Goal: Information Seeking & Learning: Learn about a topic

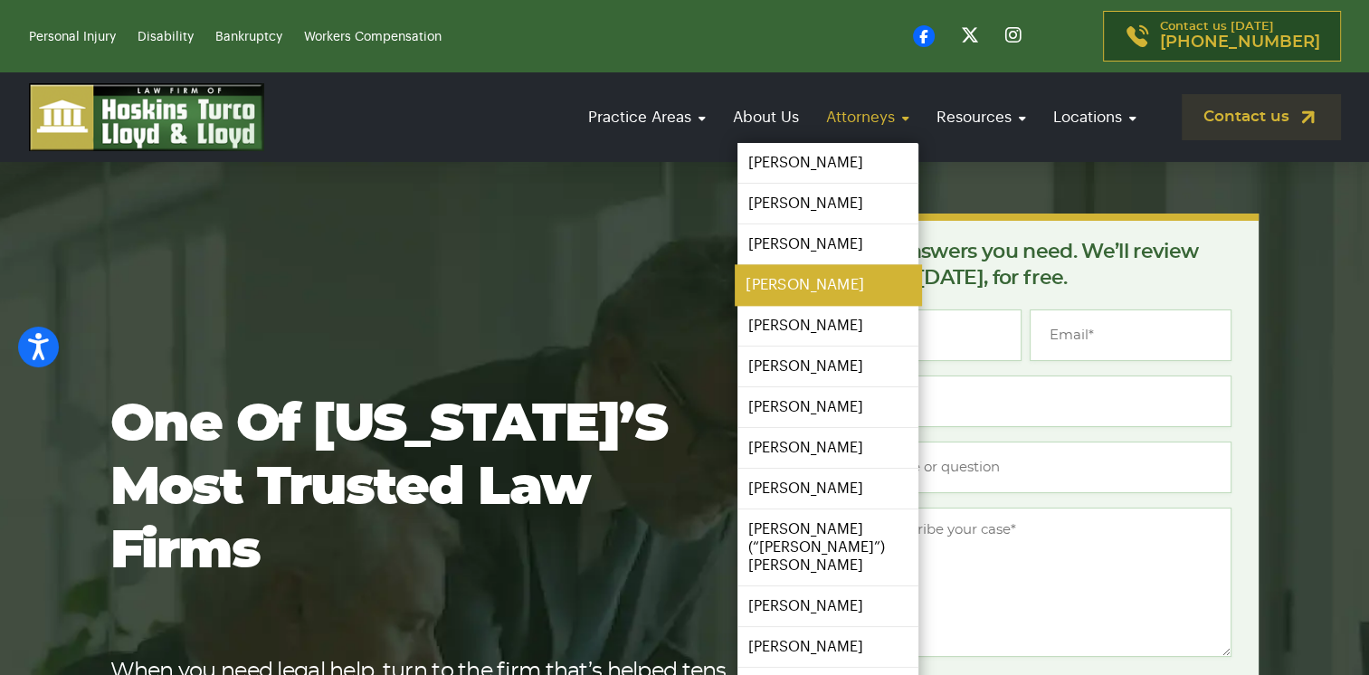
click at [771, 280] on link "[PERSON_NAME]" at bounding box center [828, 285] width 186 height 41
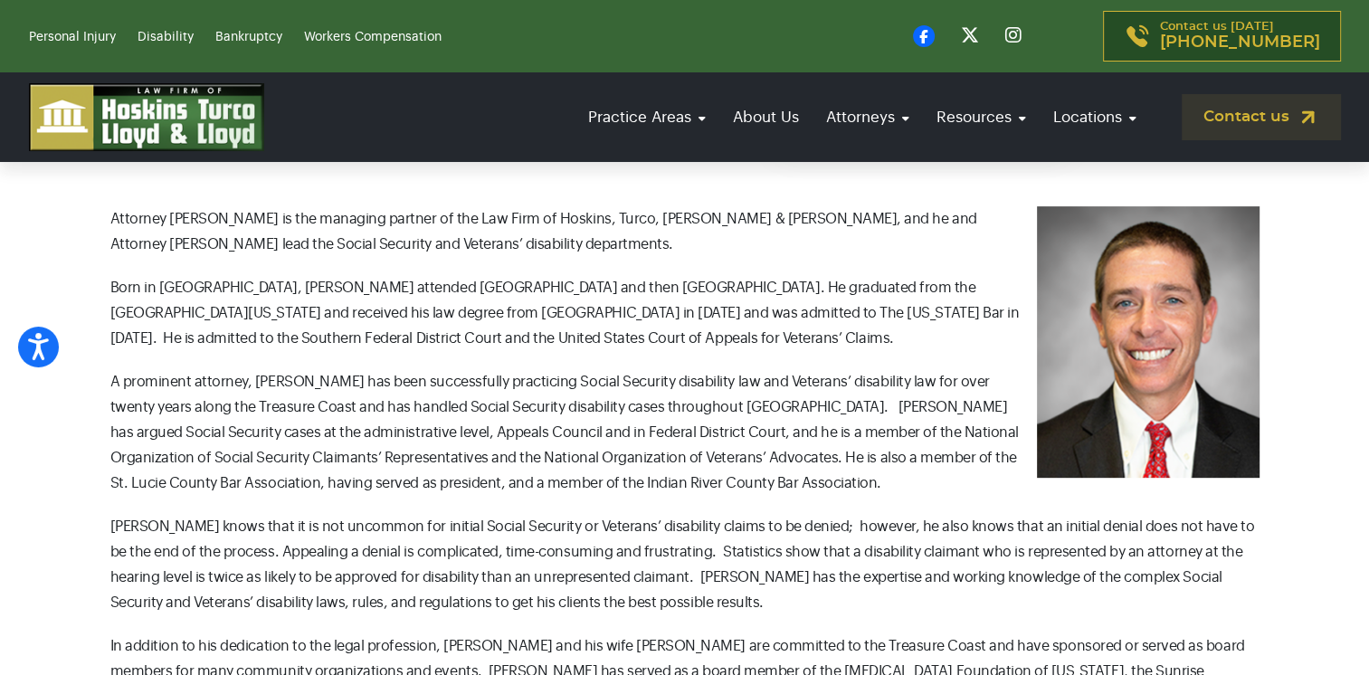
scroll to position [613, 0]
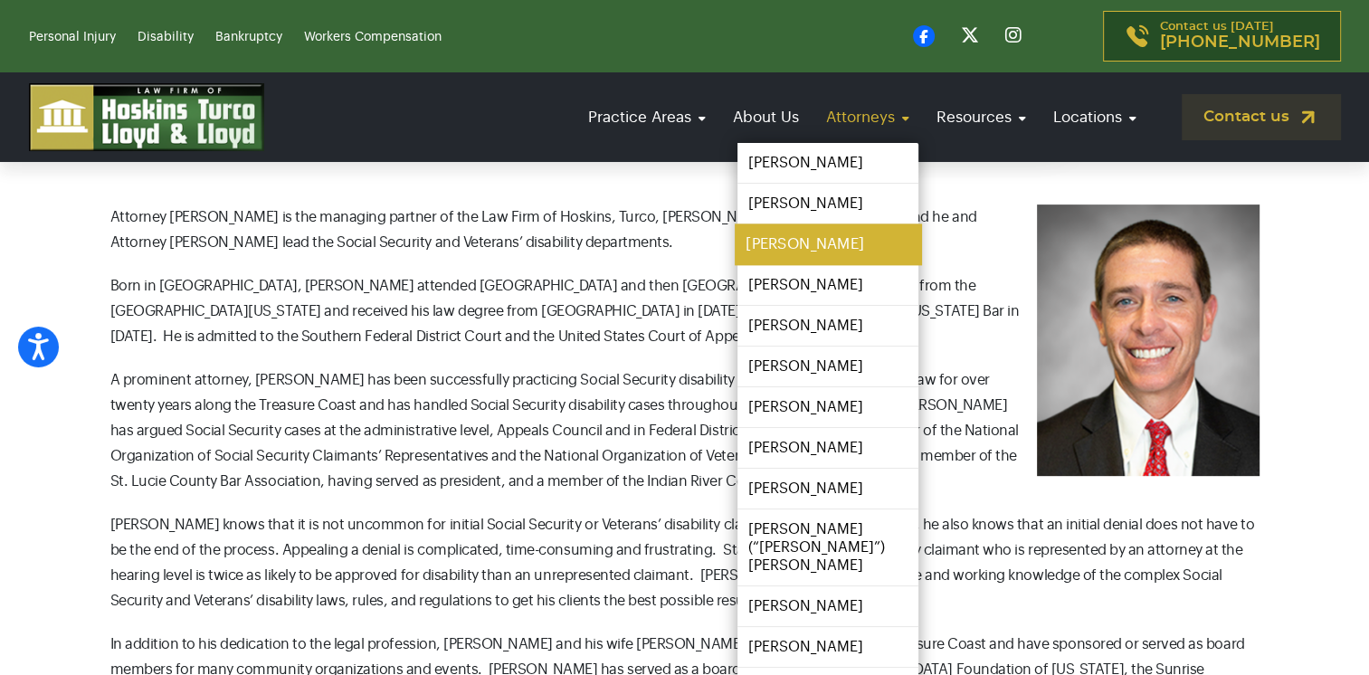
click at [785, 243] on link "[PERSON_NAME]" at bounding box center [828, 244] width 186 height 41
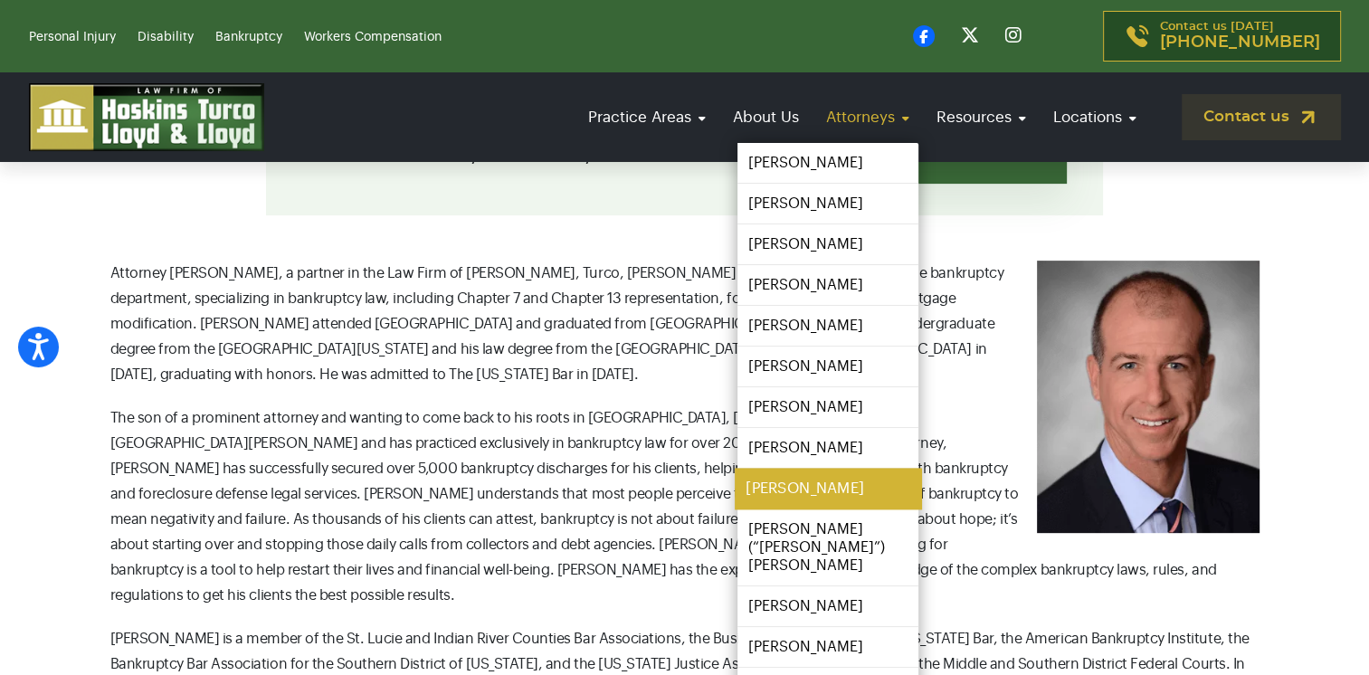
scroll to position [554, 0]
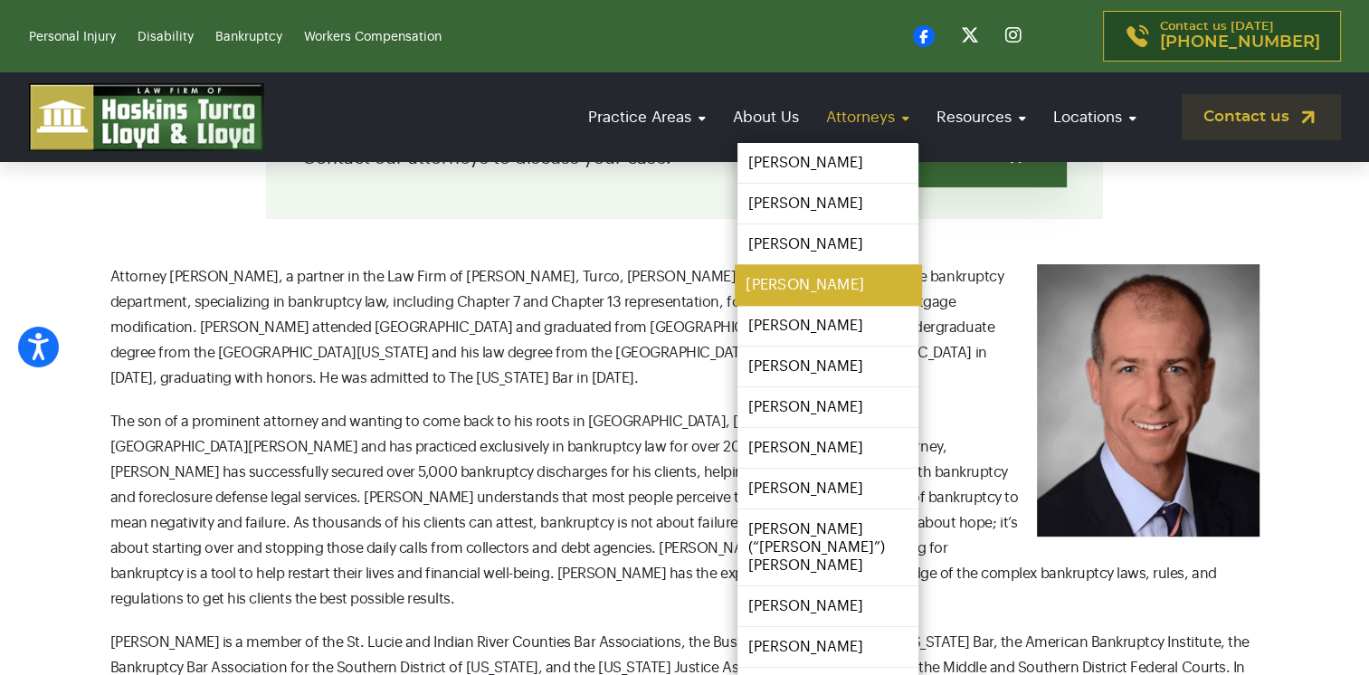
click at [778, 284] on link "[PERSON_NAME]" at bounding box center [828, 285] width 186 height 41
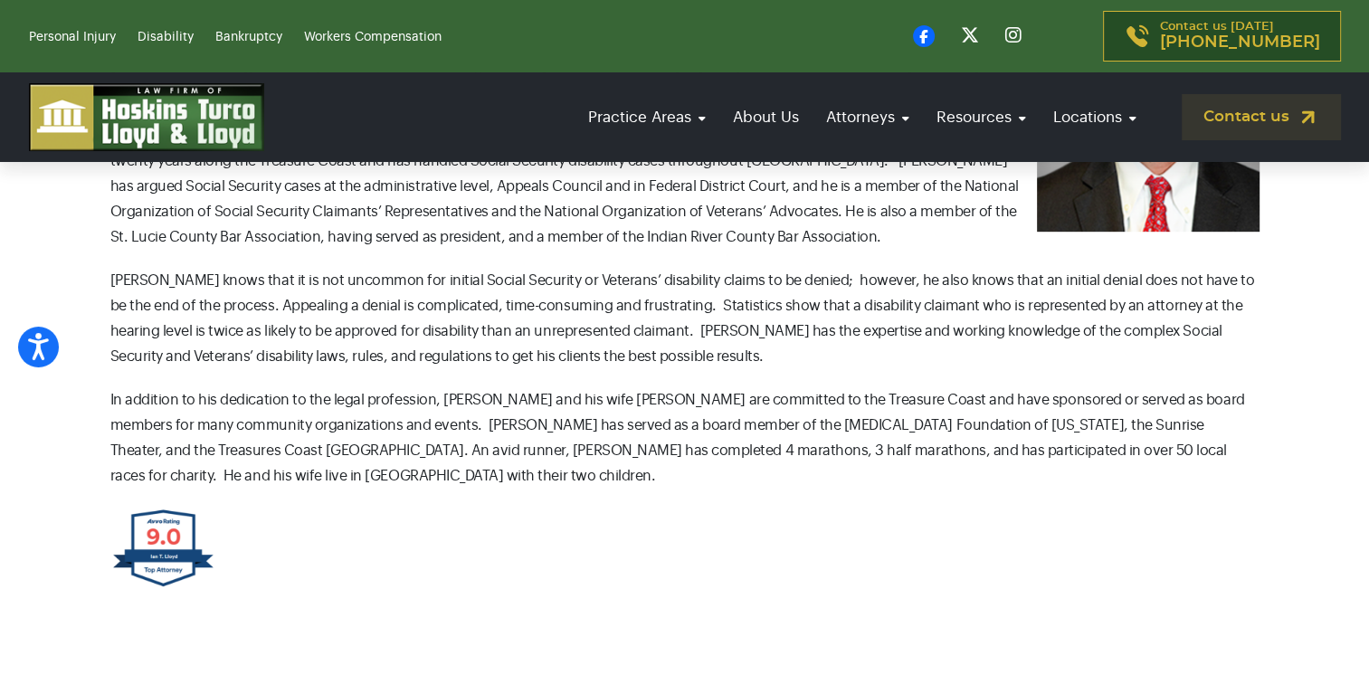
scroll to position [843, 0]
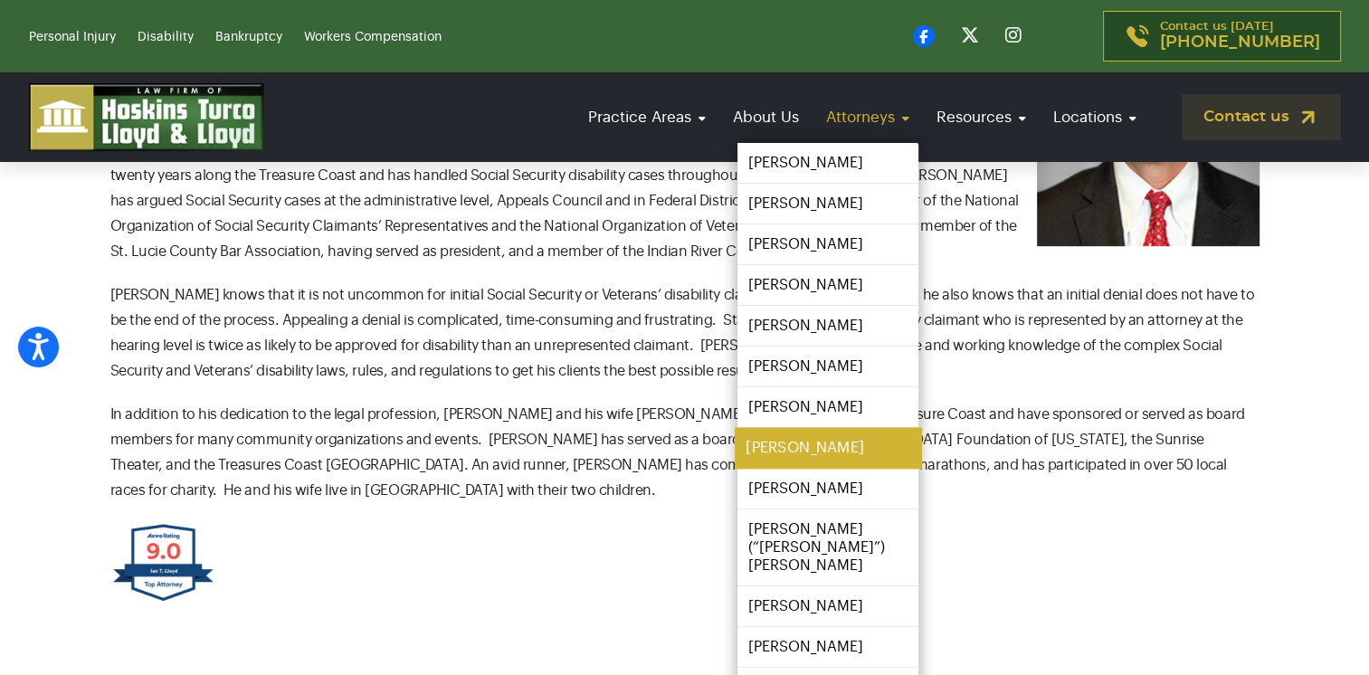
click at [781, 447] on link "[PERSON_NAME]" at bounding box center [828, 448] width 186 height 41
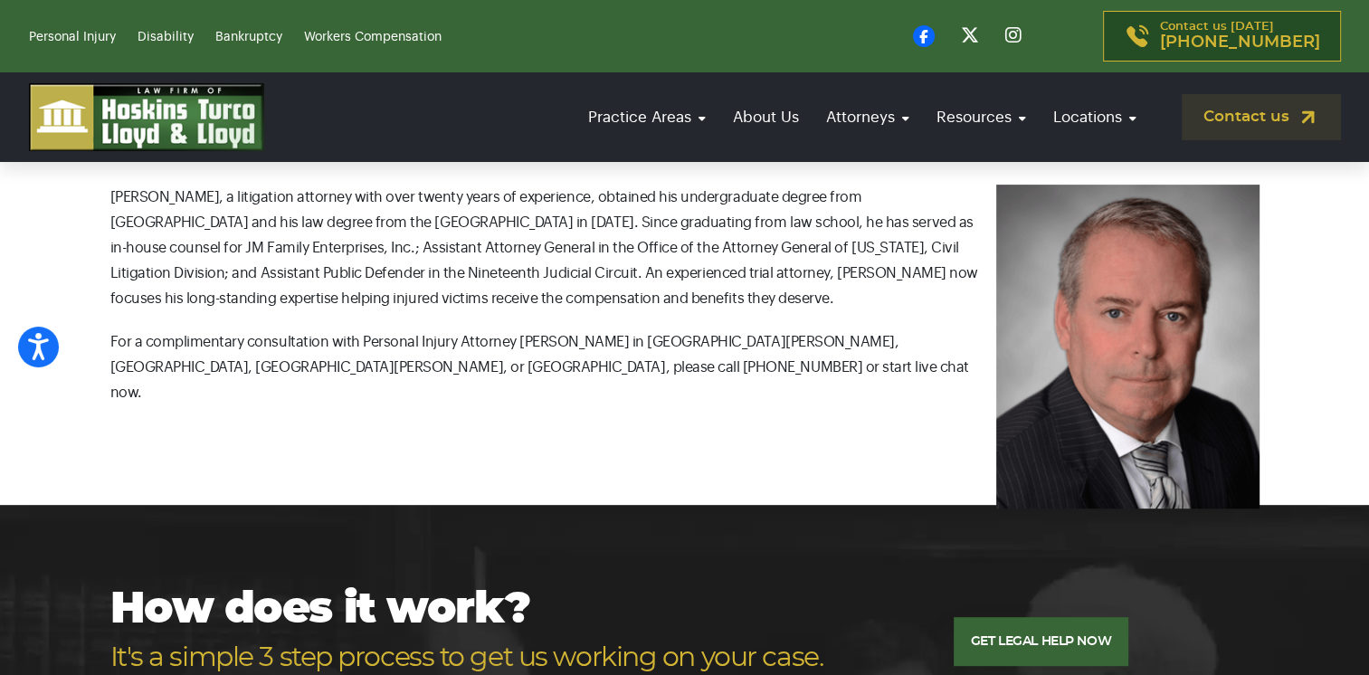
scroll to position [485, 0]
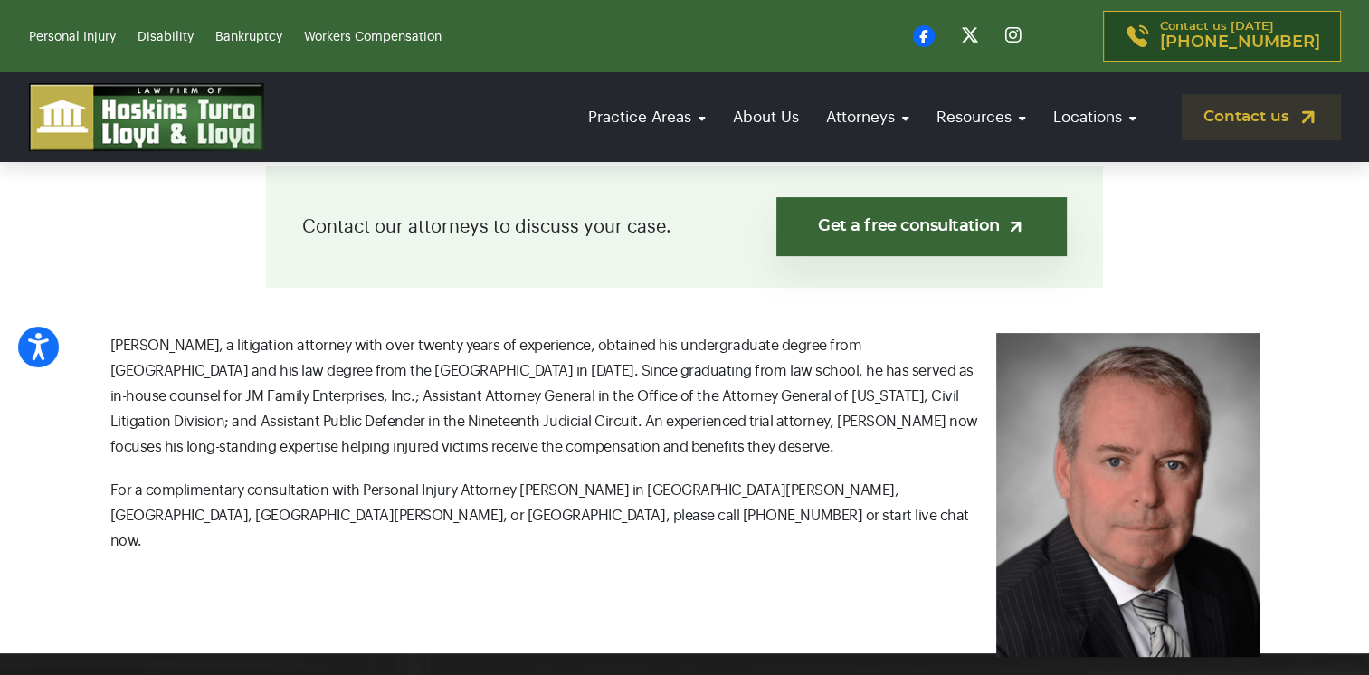
click at [781, 447] on p "[PERSON_NAME], a litigation attorney with over twenty years of experience, obta…" at bounding box center [684, 396] width 1149 height 127
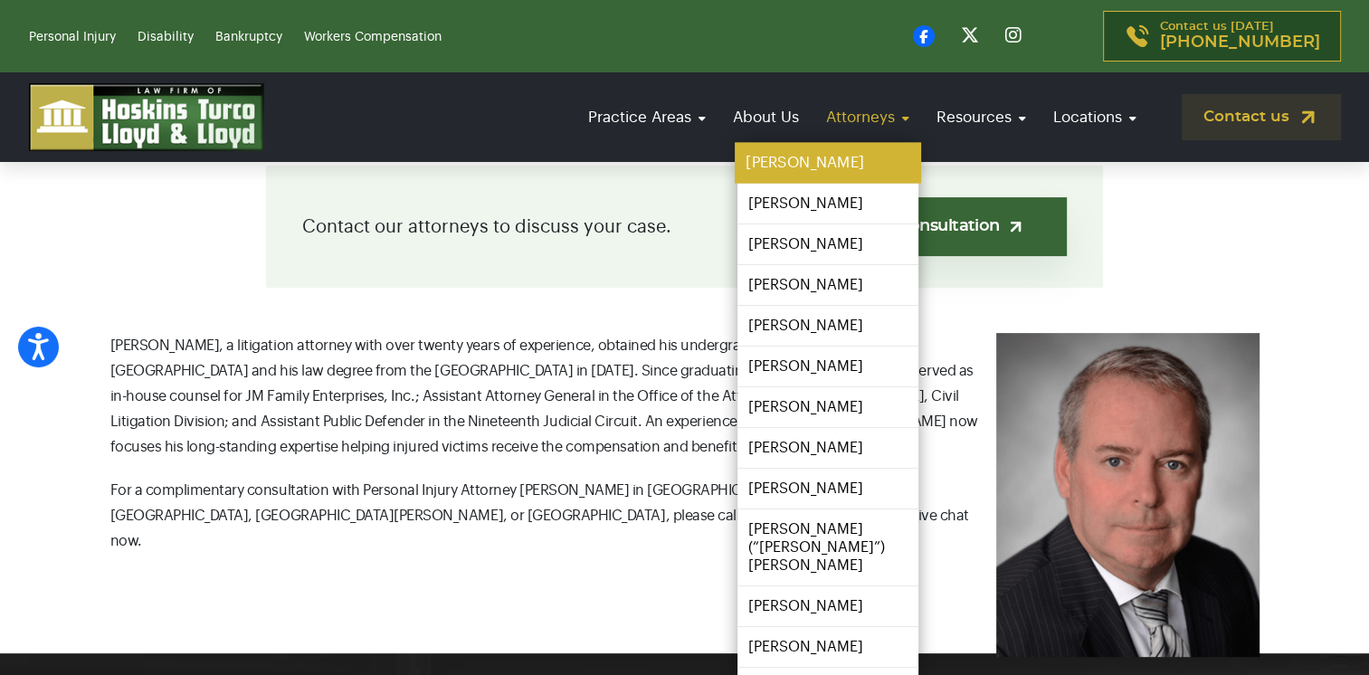
click at [825, 159] on link "[PERSON_NAME]" at bounding box center [828, 163] width 186 height 41
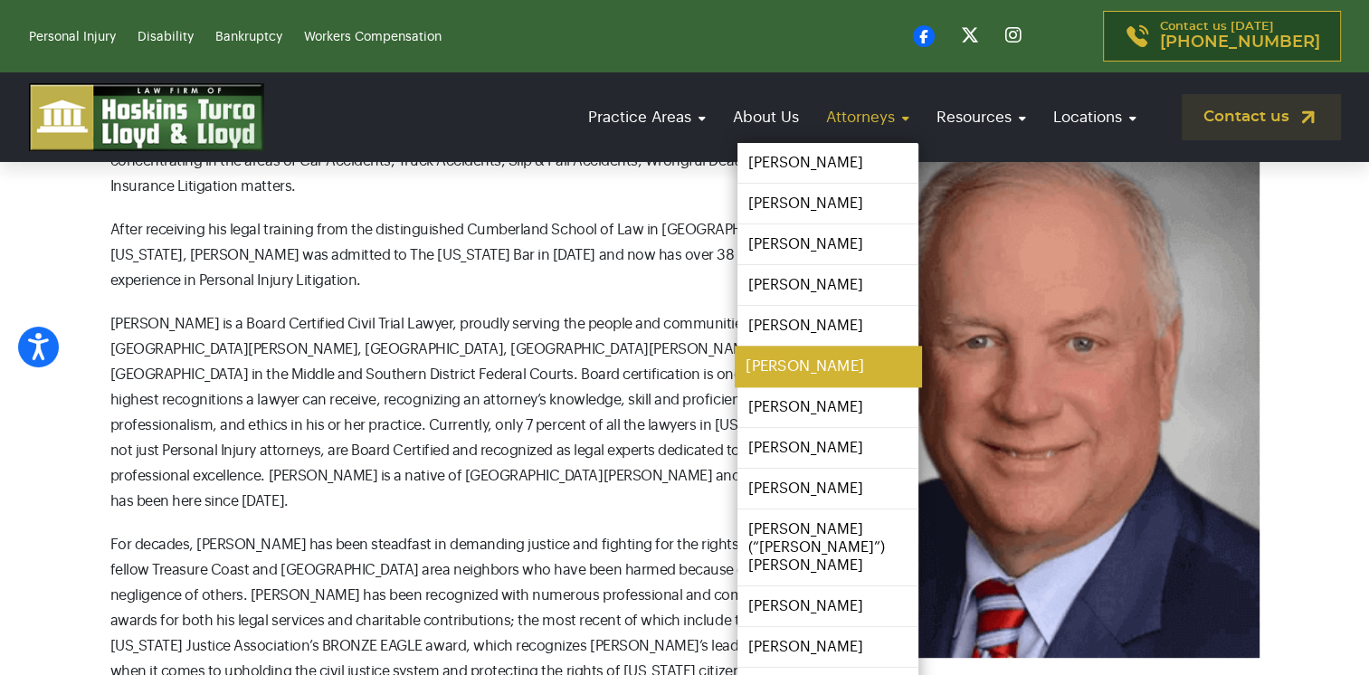
scroll to position [696, 0]
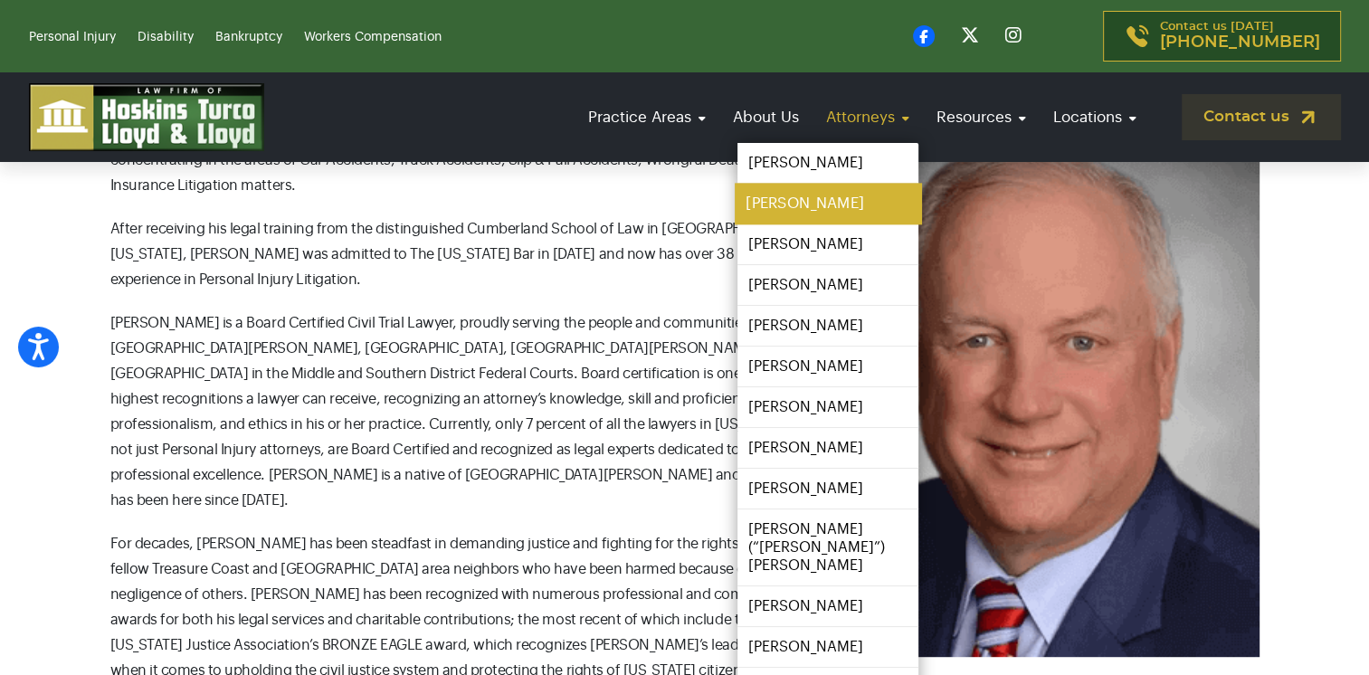
click at [811, 210] on link "[PERSON_NAME]" at bounding box center [828, 204] width 186 height 41
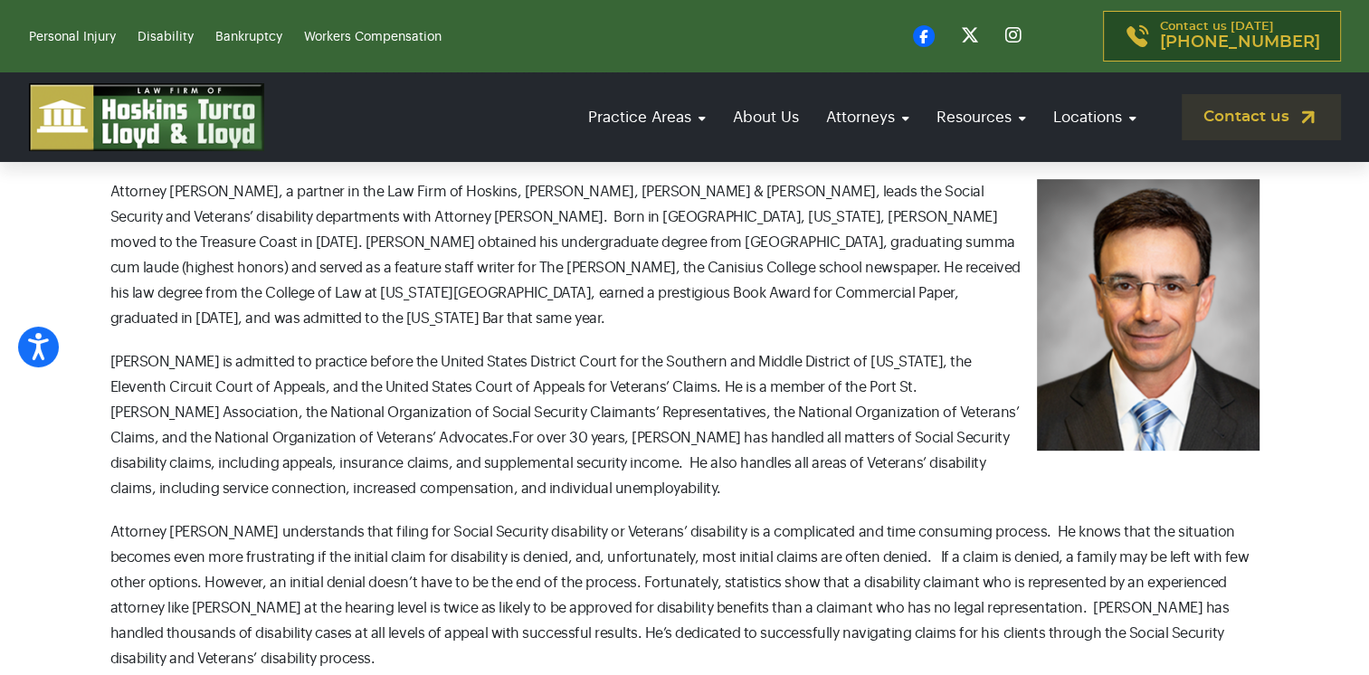
scroll to position [636, 0]
